Goal: Find contact information: Find contact information

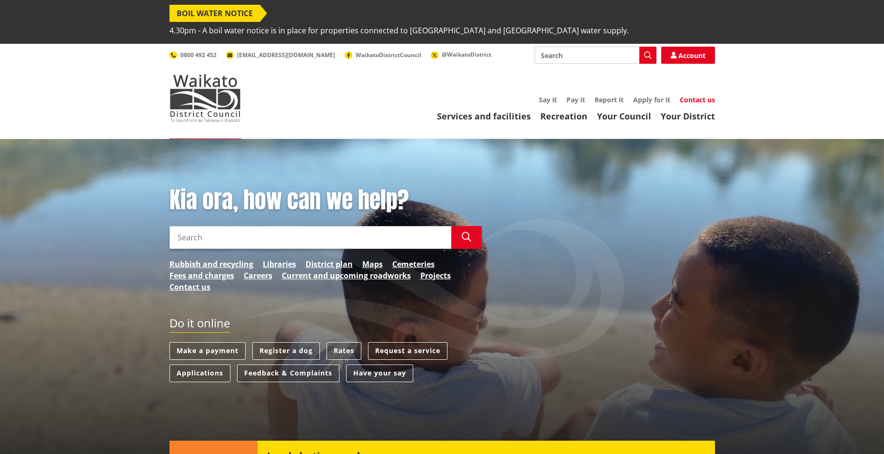
click at [693, 95] on link "Contact us" at bounding box center [697, 99] width 35 height 9
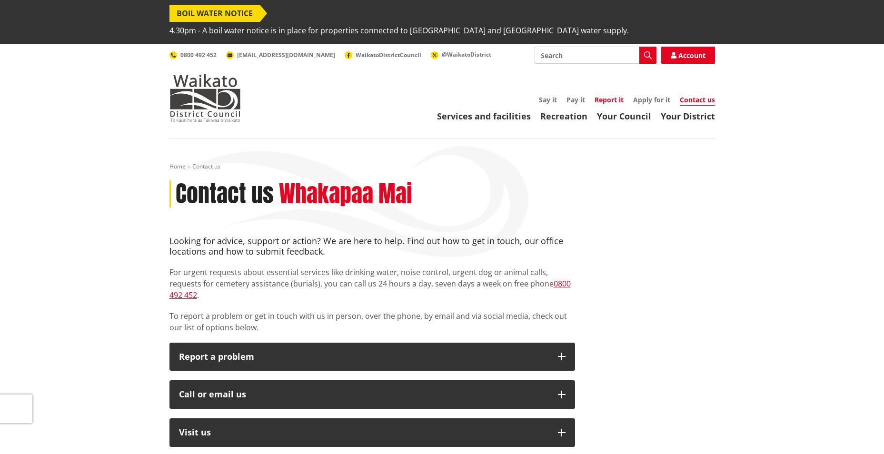
click at [610, 95] on link "Report it" at bounding box center [609, 99] width 29 height 9
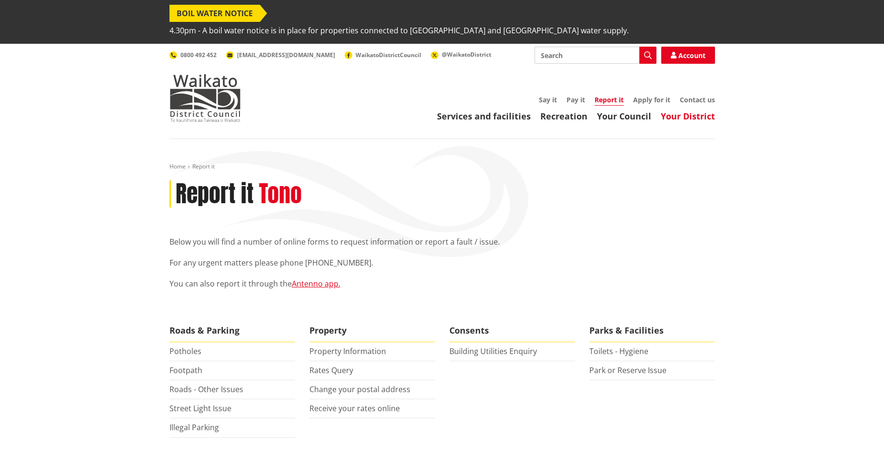
click at [710, 110] on link "Your District" at bounding box center [688, 115] width 54 height 11
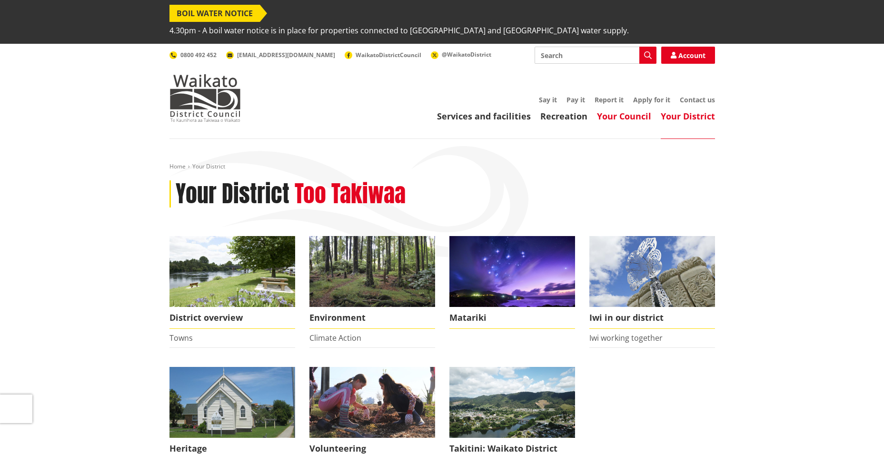
click at [634, 110] on link "Your Council" at bounding box center [624, 115] width 54 height 11
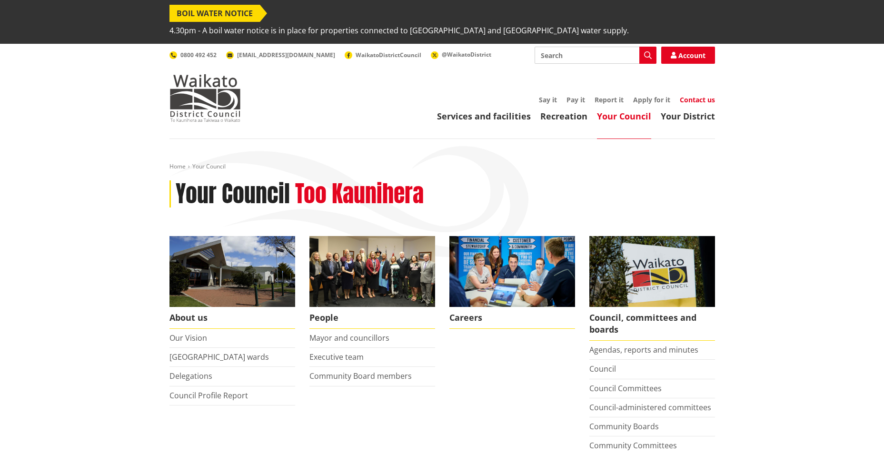
click at [698, 95] on link "Contact us" at bounding box center [697, 99] width 35 height 9
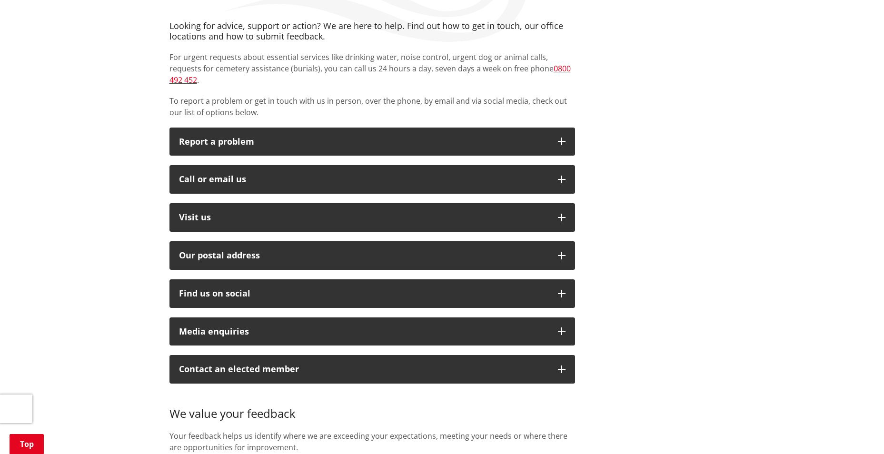
scroll to position [238, 0]
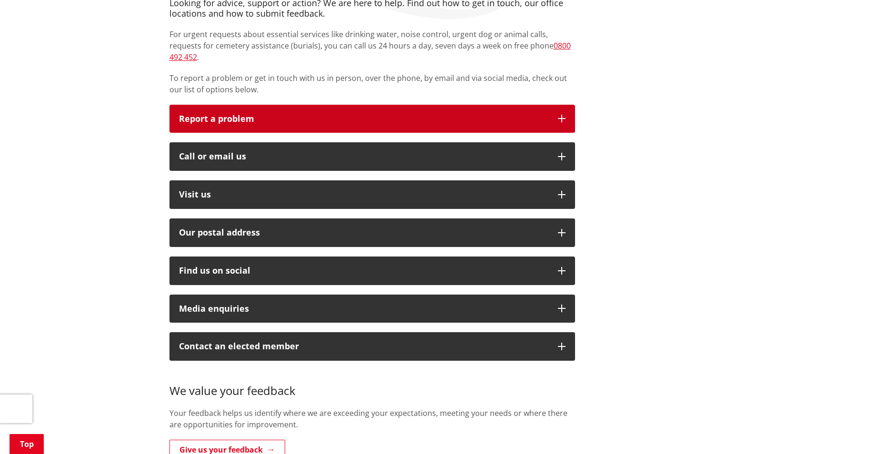
click at [560, 115] on icon "button" at bounding box center [562, 119] width 8 height 8
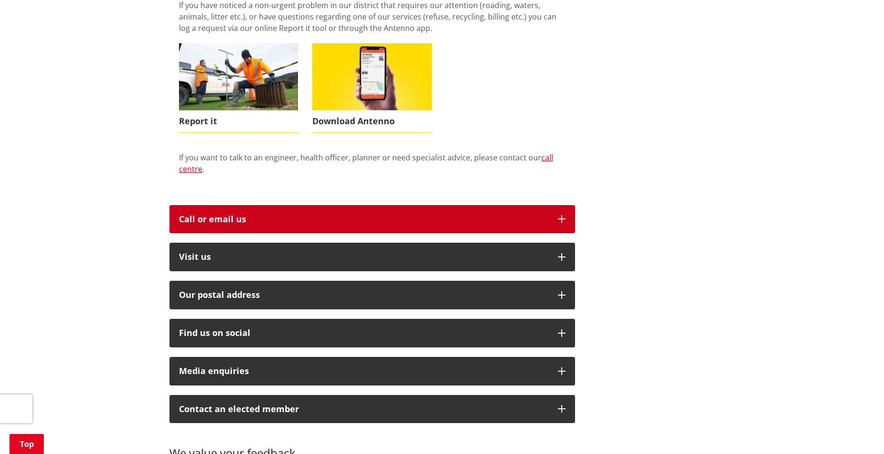
click at [562, 215] on icon "button" at bounding box center [562, 219] width 8 height 8
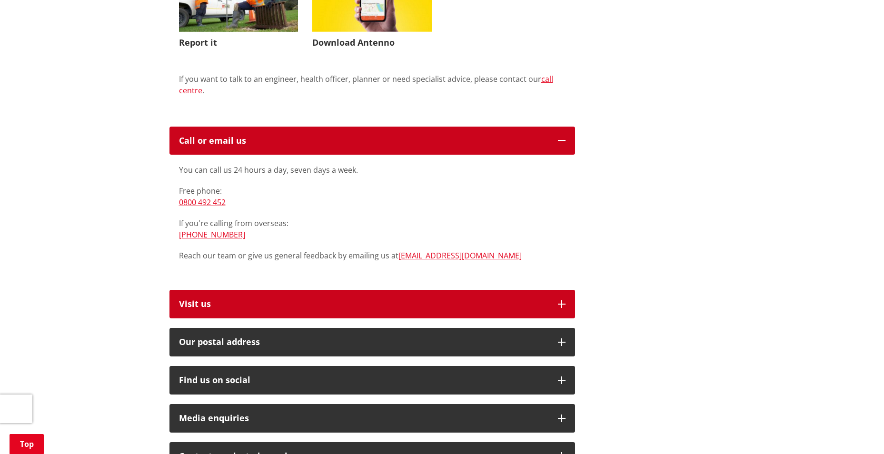
scroll to position [476, 0]
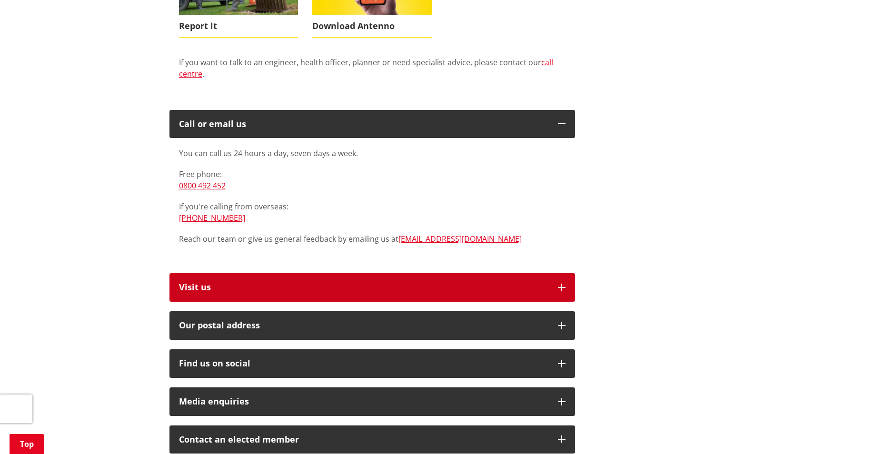
click at [572, 273] on button "Visit us" at bounding box center [373, 287] width 406 height 29
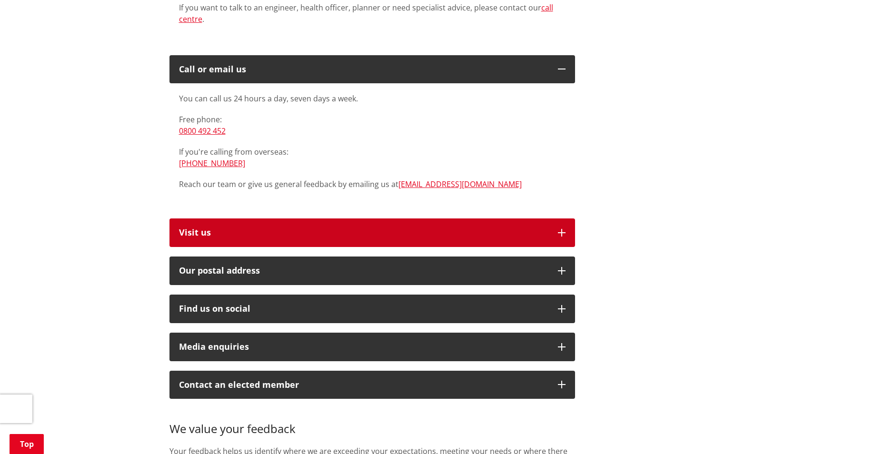
scroll to position [619, 0]
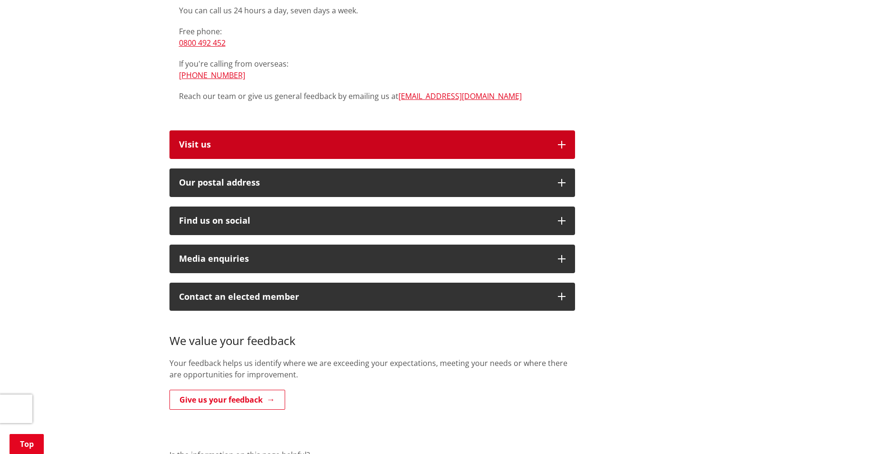
click at [564, 141] on icon "button" at bounding box center [562, 145] width 8 height 8
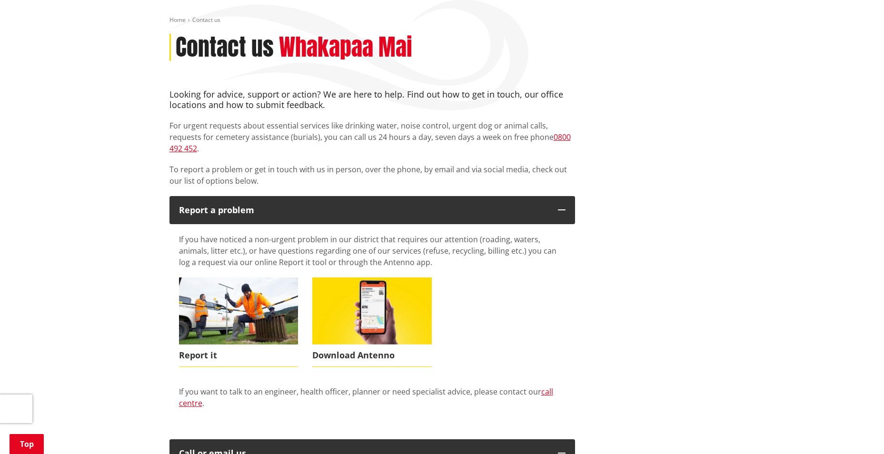
scroll to position [0, 0]
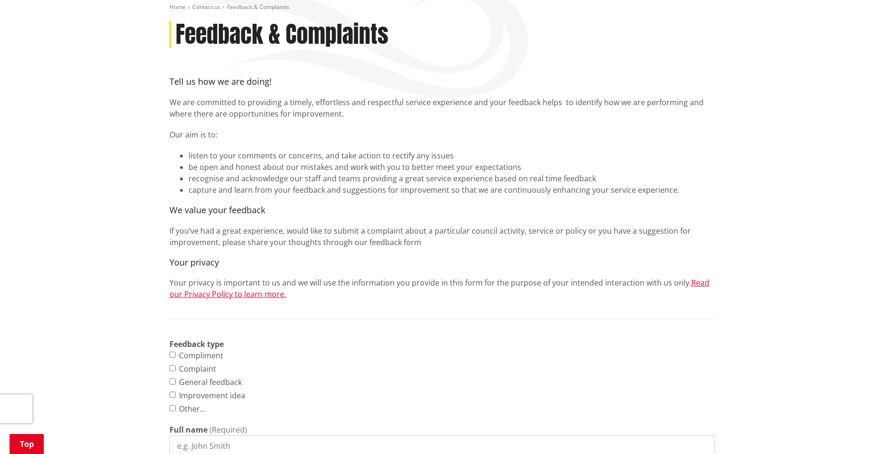
scroll to position [143, 0]
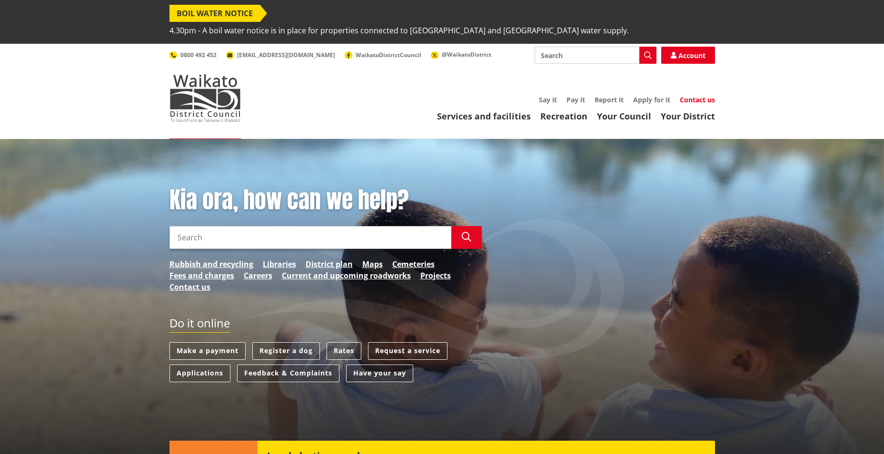
click at [701, 95] on link "Contact us" at bounding box center [697, 99] width 35 height 9
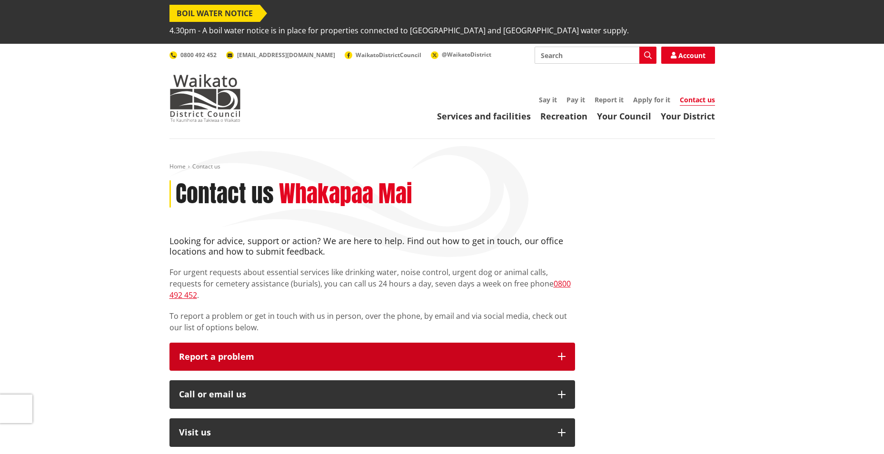
click at [569, 343] on button "Report a problem" at bounding box center [373, 357] width 406 height 29
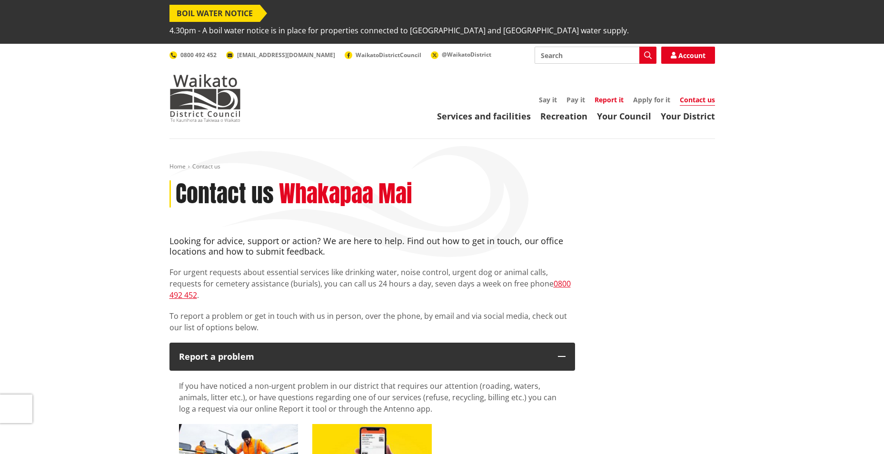
click at [616, 95] on link "Report it" at bounding box center [609, 99] width 29 height 9
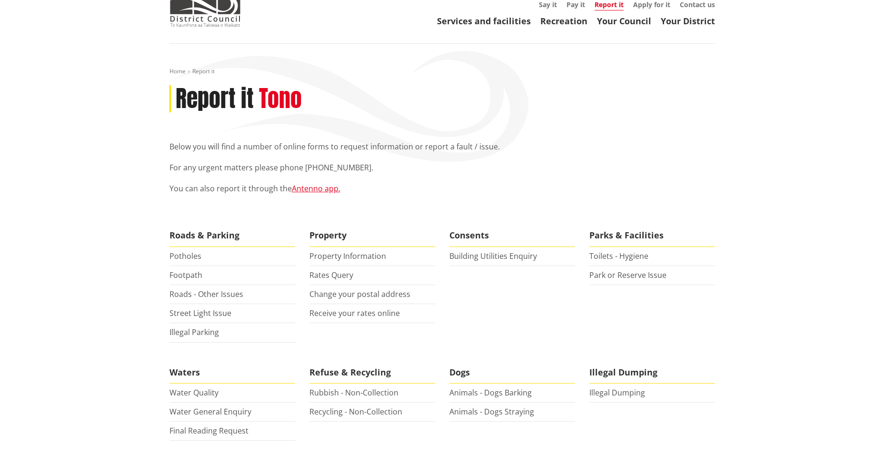
scroll to position [95, 0]
click at [207, 289] on link "Roads - Other Issues" at bounding box center [207, 294] width 74 height 10
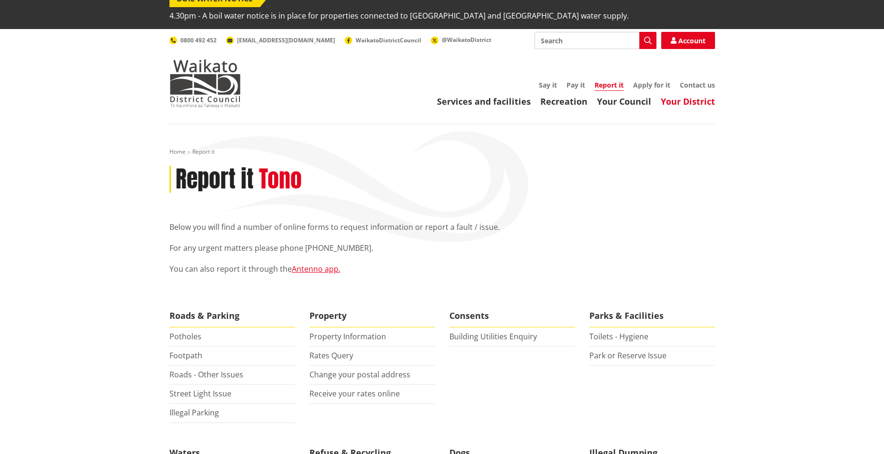
scroll to position [0, 0]
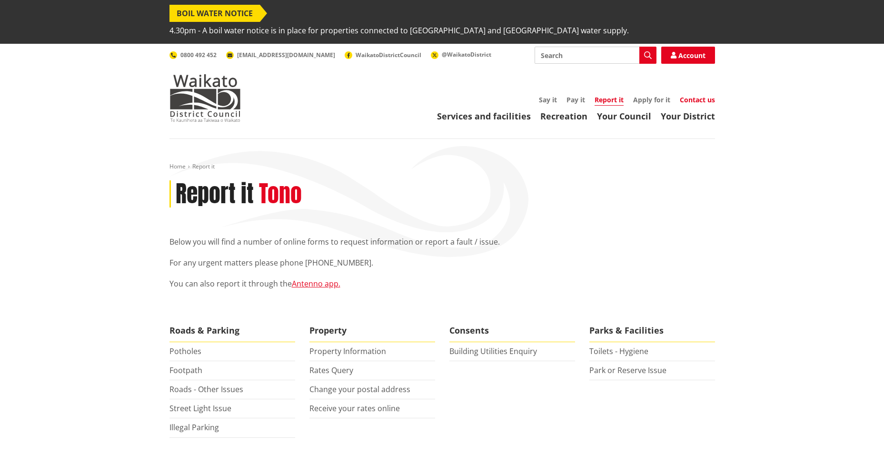
click at [700, 95] on link "Contact us" at bounding box center [697, 99] width 35 height 9
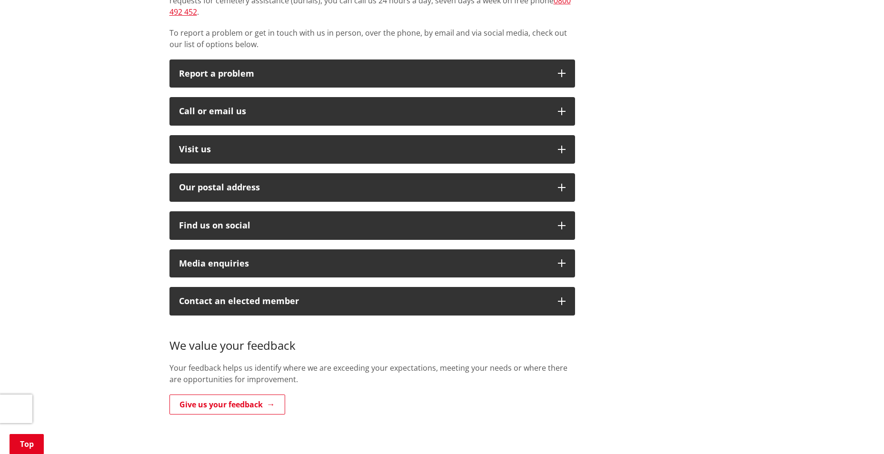
scroll to position [143, 0]
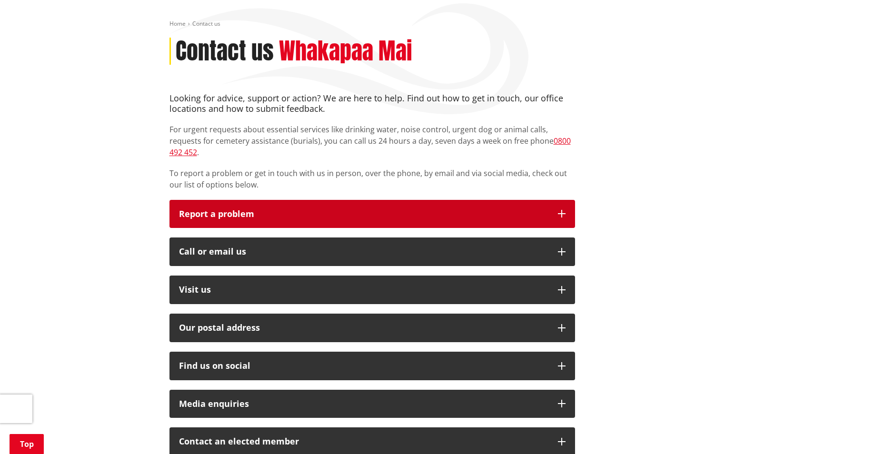
click at [569, 200] on button "Report a problem" at bounding box center [373, 214] width 406 height 29
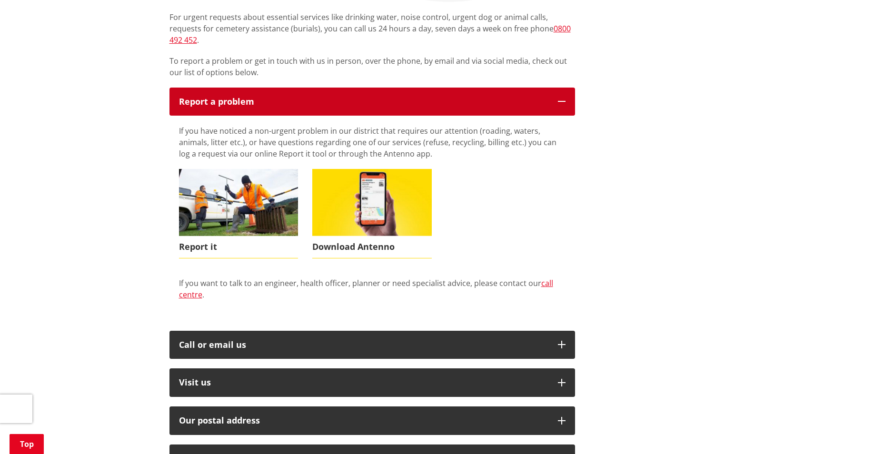
scroll to position [333, 0]
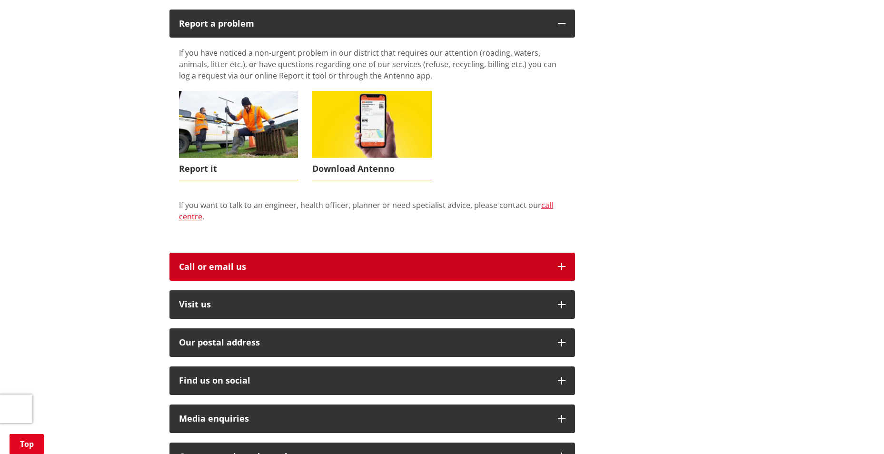
click at [560, 253] on button "Call or email us" at bounding box center [373, 267] width 406 height 29
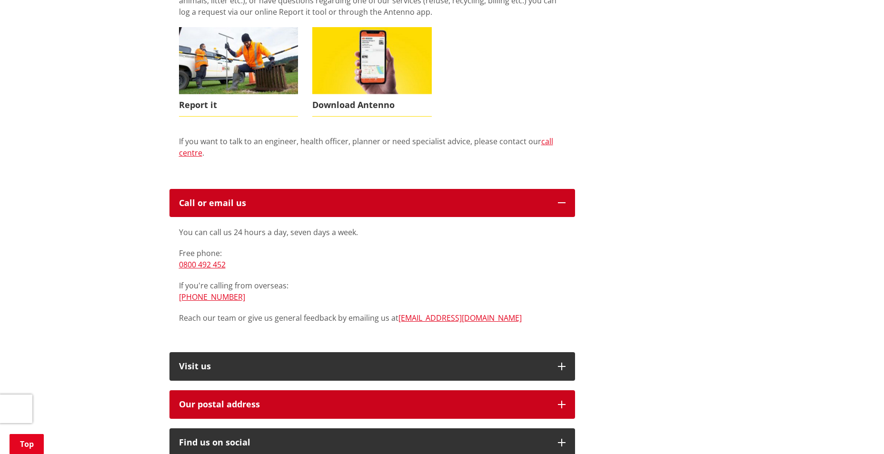
scroll to position [476, 0]
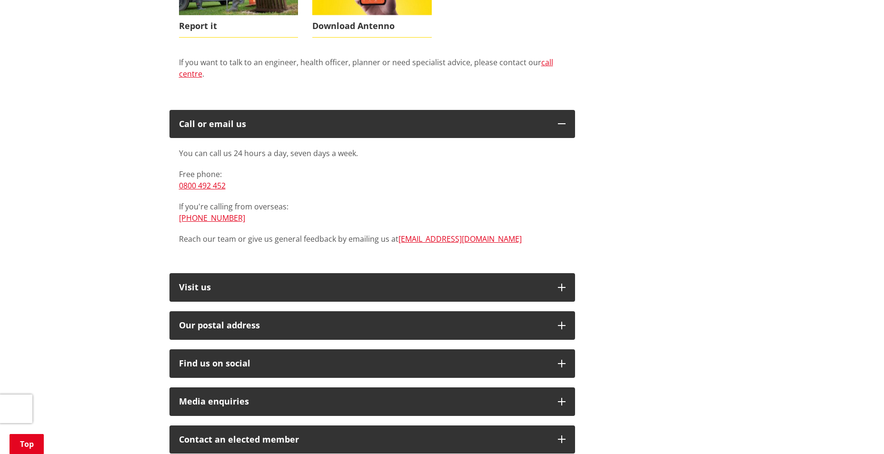
click at [397, 233] on p "Reach our team or give us general feedback by emailing us at info@waidc.govt.nz" at bounding box center [372, 238] width 387 height 11
drag, startPoint x: 397, startPoint y: 208, endPoint x: 444, endPoint y: 207, distance: 47.6
click at [444, 233] on p "Reach our team or give us general feedback by emailing us at info@waidc.govt.nz" at bounding box center [372, 238] width 387 height 11
drag, startPoint x: 444, startPoint y: 207, endPoint x: 555, endPoint y: 213, distance: 110.6
click at [555, 233] on p "Reach our team or give us general feedback by emailing us at info@waidc.govt.nz" at bounding box center [372, 238] width 387 height 11
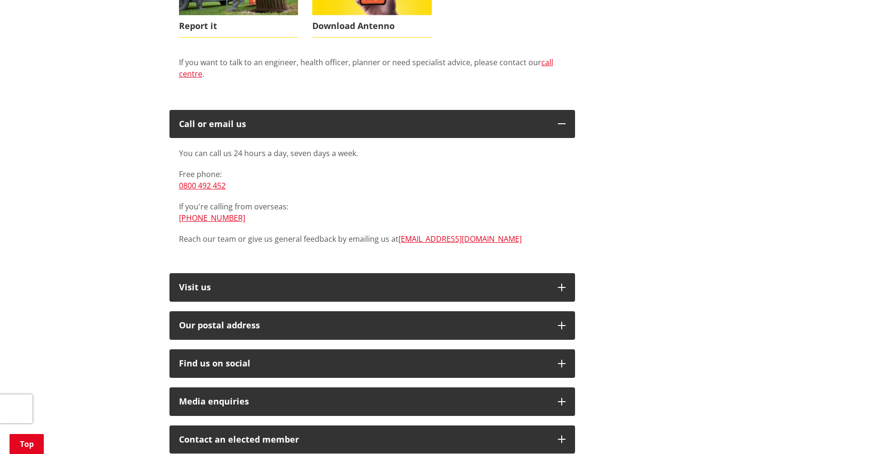
click at [397, 233] on p "Reach our team or give us general feedback by emailing us at info@waidc.govt.nz" at bounding box center [372, 238] width 387 height 11
click at [426, 234] on link "[EMAIL_ADDRESS][DOMAIN_NAME]" at bounding box center [460, 239] width 123 height 10
click at [662, 200] on div "Looking for advice, support or action? We are here to help. Find out how to get…" at bounding box center [442, 162] width 560 height 804
click at [397, 233] on p "Reach our team or give us general feedback by emailing us at info@waidc.govt.nz" at bounding box center [372, 238] width 387 height 11
drag, startPoint x: 397, startPoint y: 209, endPoint x: 461, endPoint y: 208, distance: 63.8
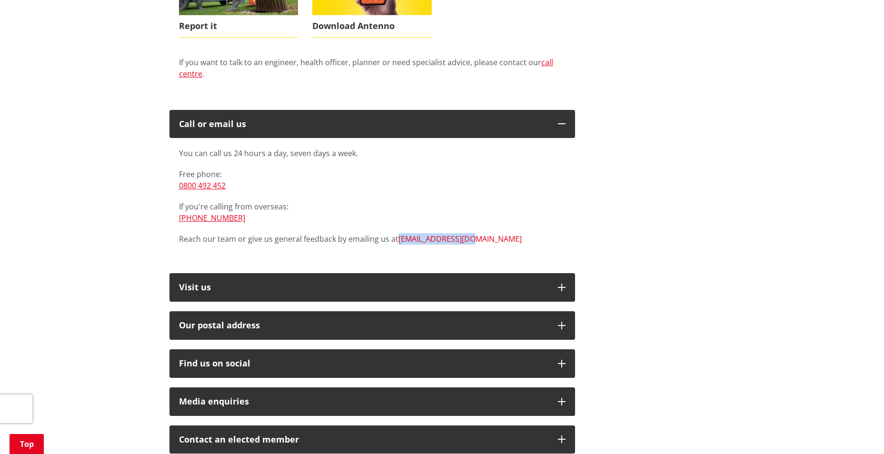
click at [461, 233] on p "Reach our team or give us general feedback by emailing us at info@waidc.govt.nz" at bounding box center [372, 238] width 387 height 11
copy link "[EMAIL_ADDRESS][DOMAIN_NAME]"
click at [520, 315] on div "Looking for advice, support or action? We are here to help. Find out how to get…" at bounding box center [372, 162] width 420 height 804
